Goal: Task Accomplishment & Management: Manage account settings

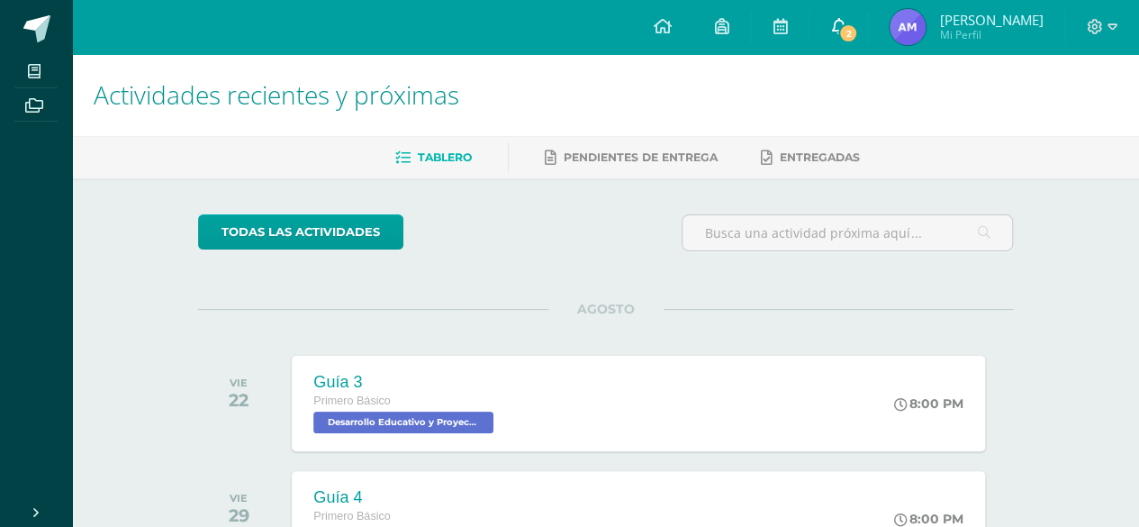
click at [846, 17] on span at bounding box center [838, 27] width 14 height 20
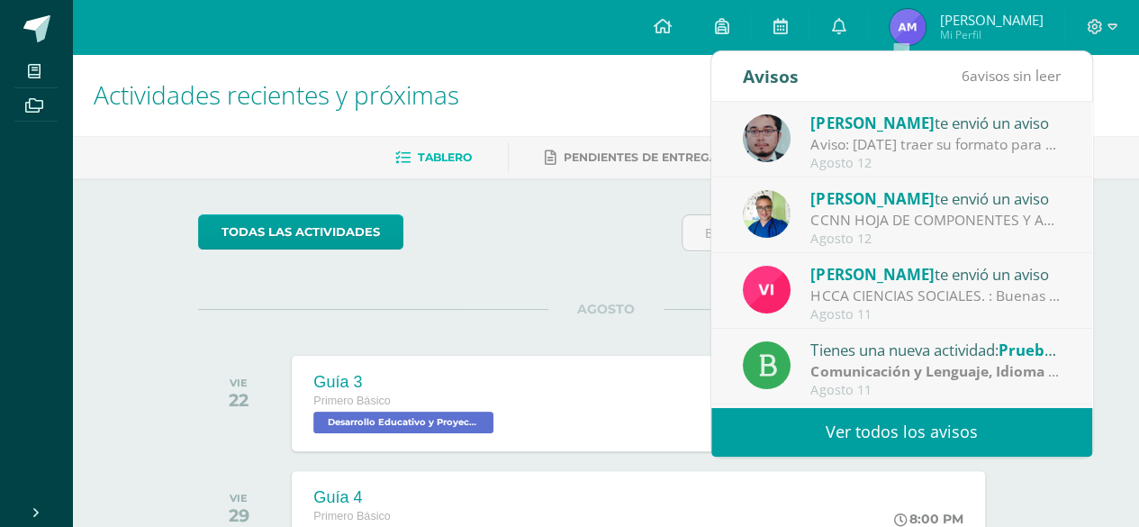
click at [958, 237] on div "Agosto 12" at bounding box center [935, 238] width 250 height 15
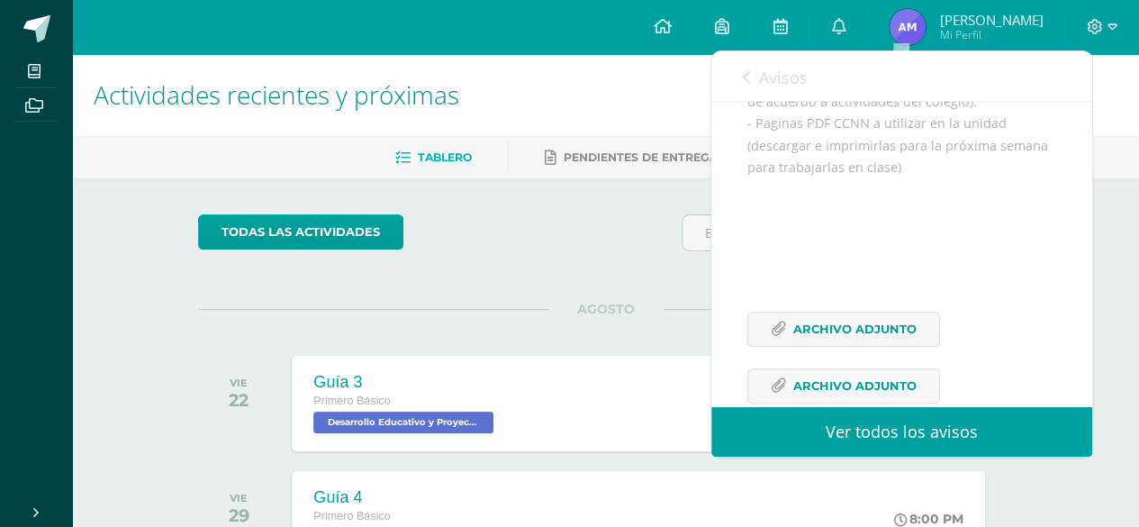
scroll to position [478, 0]
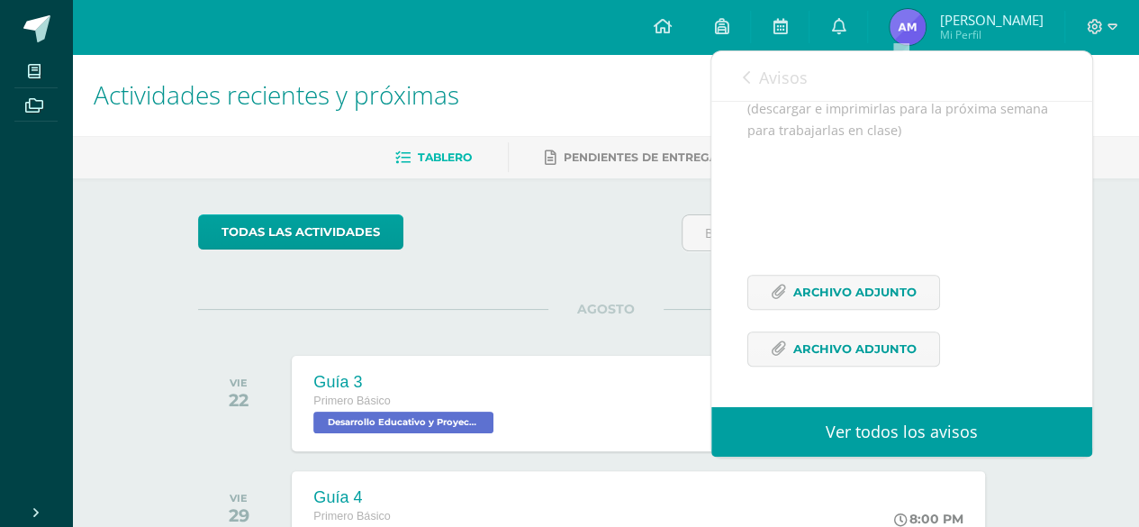
click at [765, 73] on span "Avisos" at bounding box center [783, 78] width 49 height 22
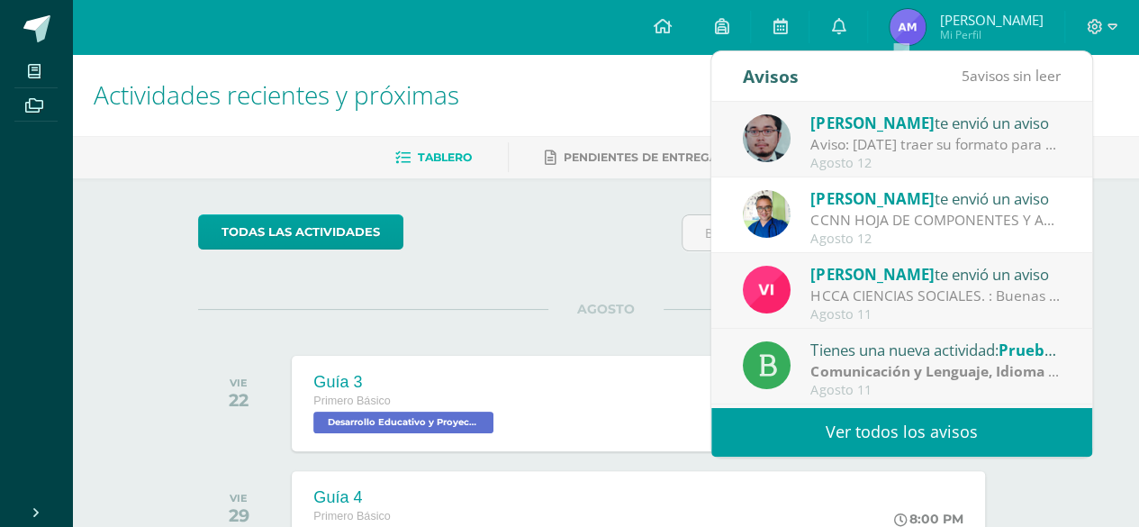
click at [942, 429] on link "Ver todos los avisos" at bounding box center [901, 432] width 381 height 50
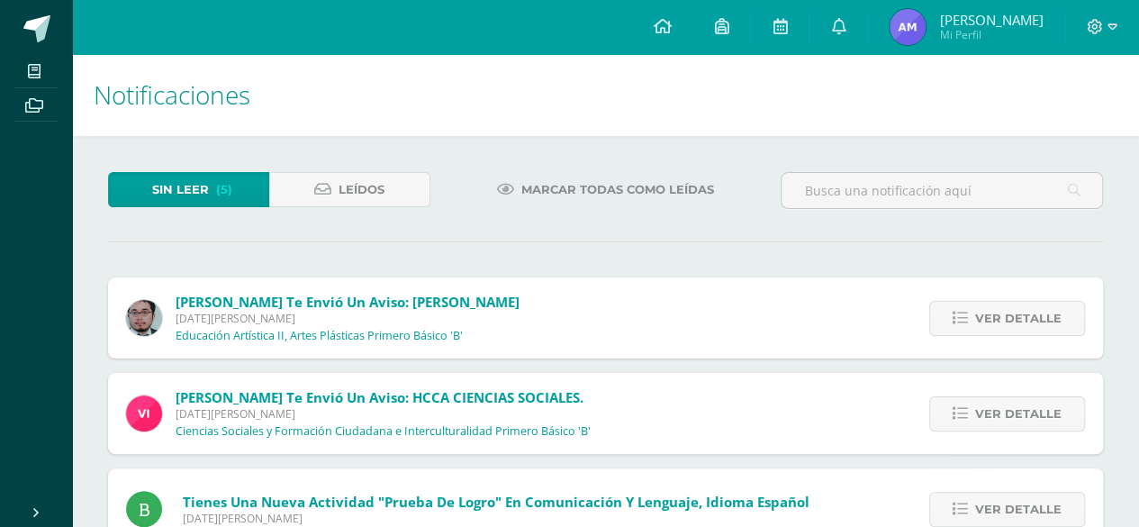
click at [533, 181] on span "Marcar todas como leídas" at bounding box center [617, 189] width 193 height 33
